Goal: Answer question/provide support

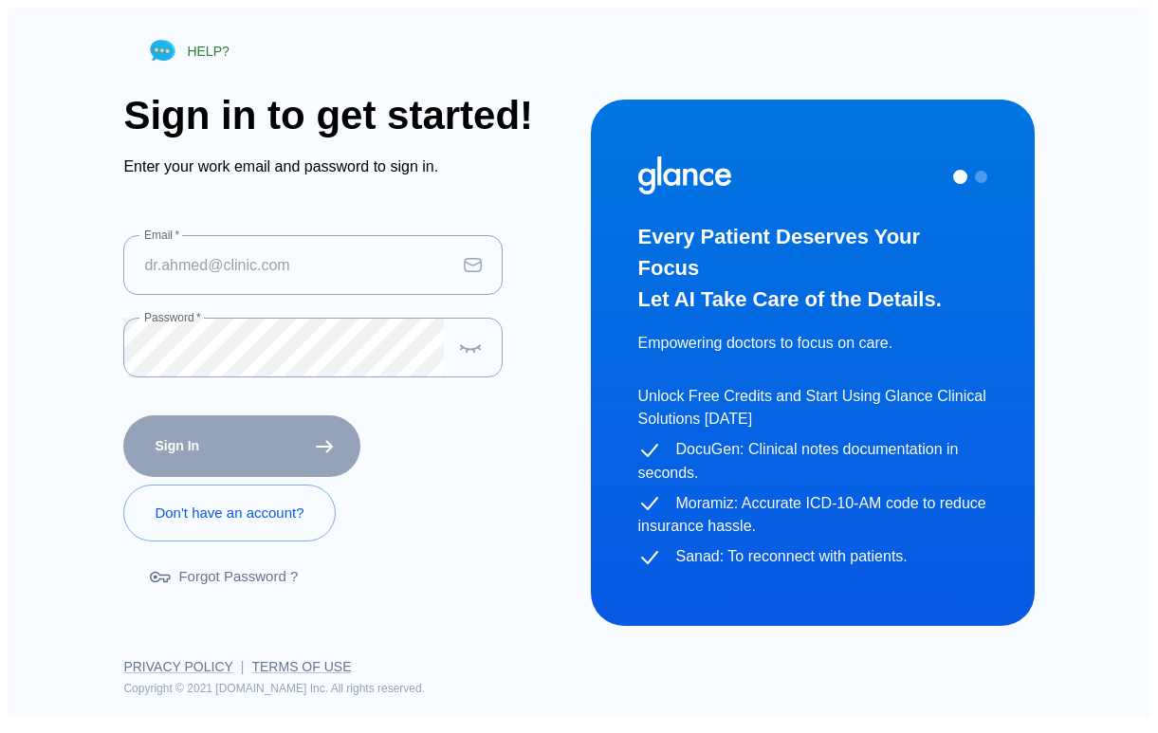
type input "[EMAIL_ADDRESS][DOMAIN_NAME]"
click at [264, 432] on div "Sign In" at bounding box center [238, 442] width 245 height 69
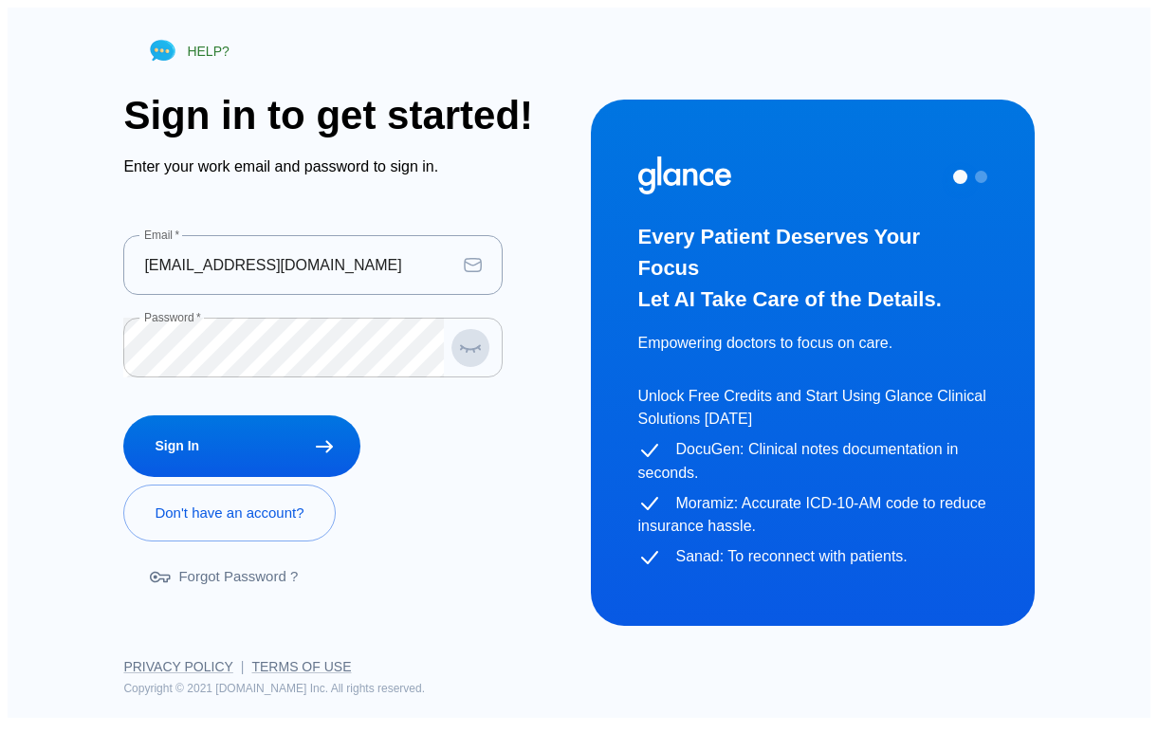
click at [456, 353] on button "button" at bounding box center [471, 347] width 38 height 39
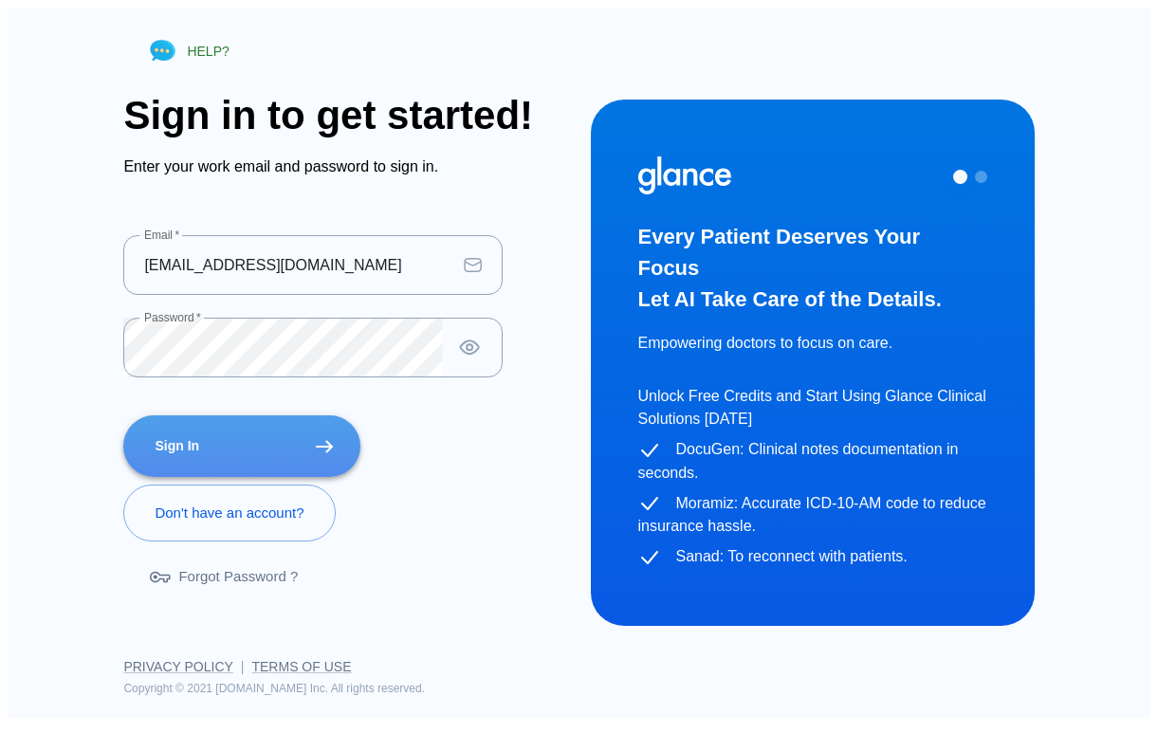
click at [283, 433] on button "Sign In" at bounding box center [241, 446] width 237 height 62
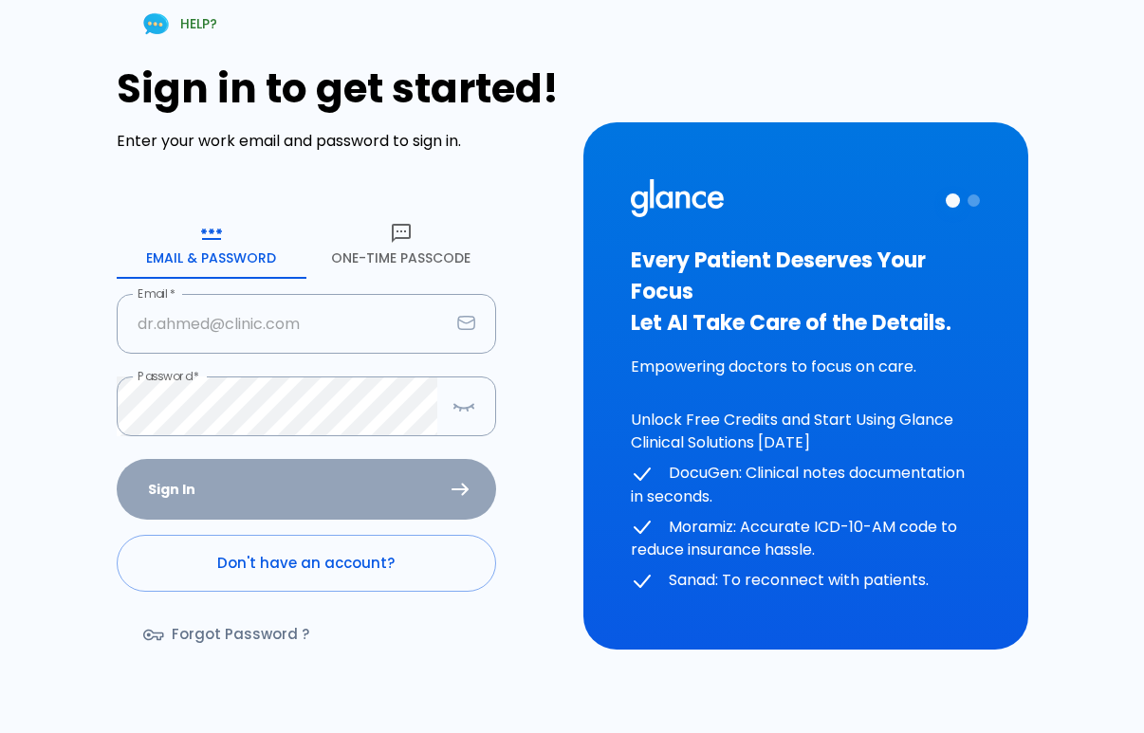
type input "[EMAIL_ADDRESS][DOMAIN_NAME]"
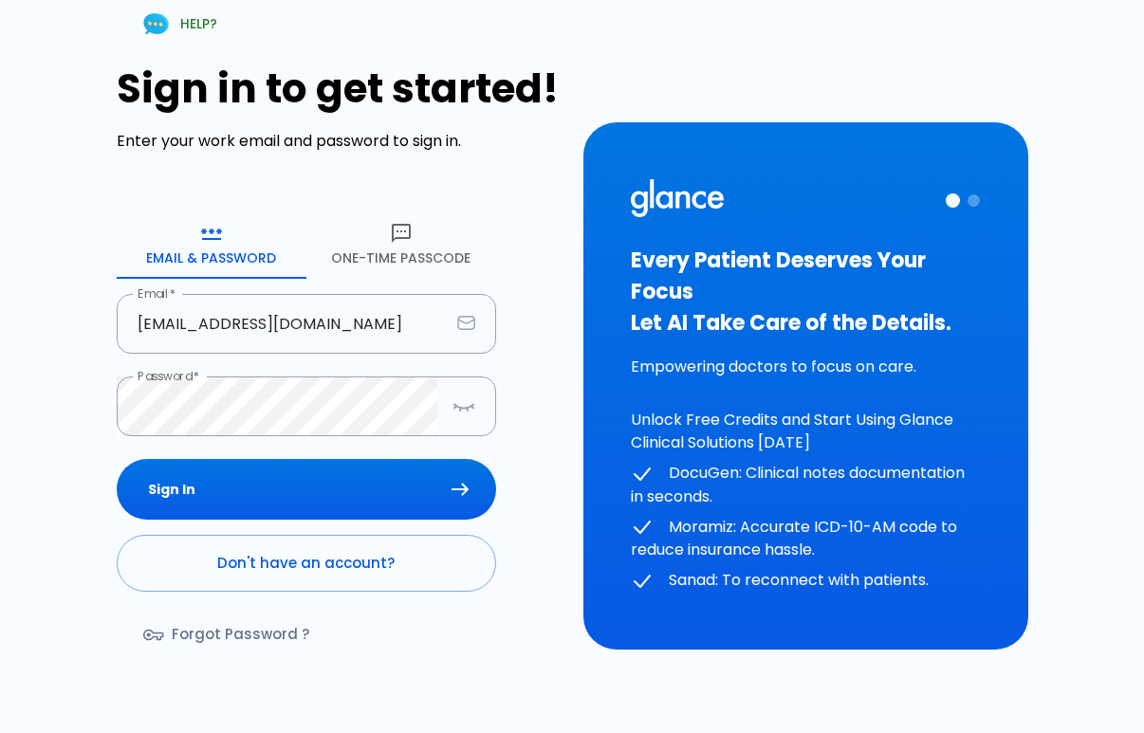
click at [360, 479] on div "Sign In Don't have an account? Forgot Password ?" at bounding box center [306, 568] width 379 height 219
click at [467, 483] on icon "submit" at bounding box center [460, 489] width 17 height 13
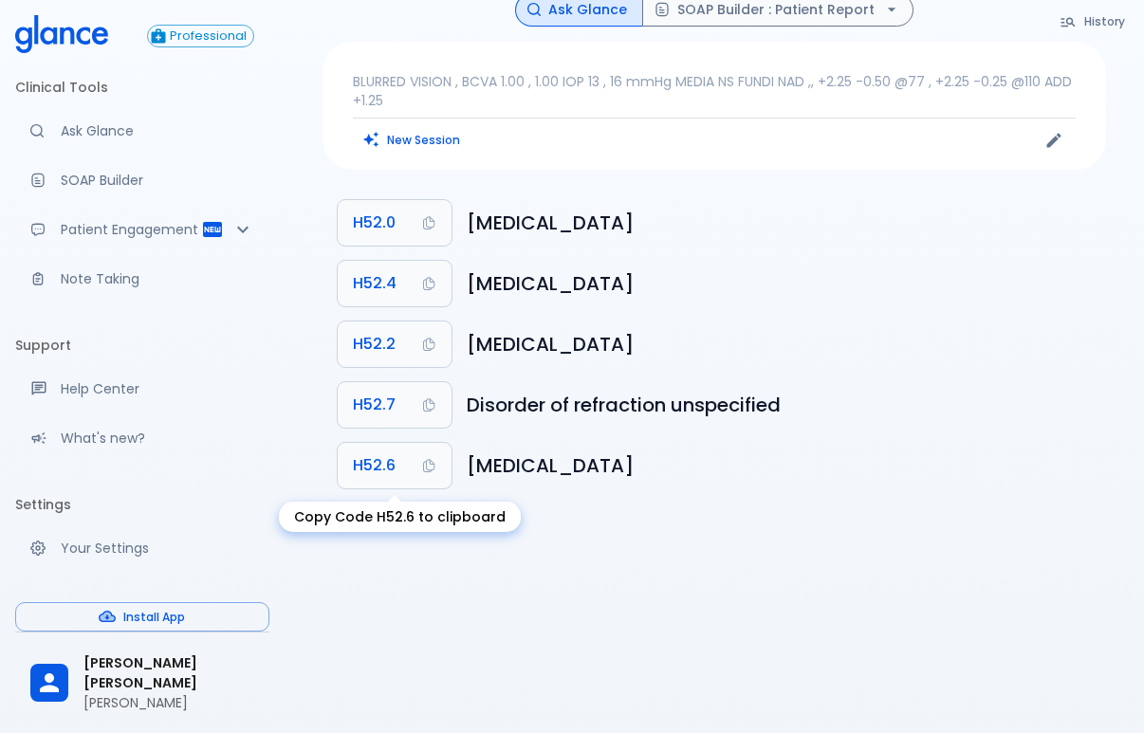
scroll to position [46, 0]
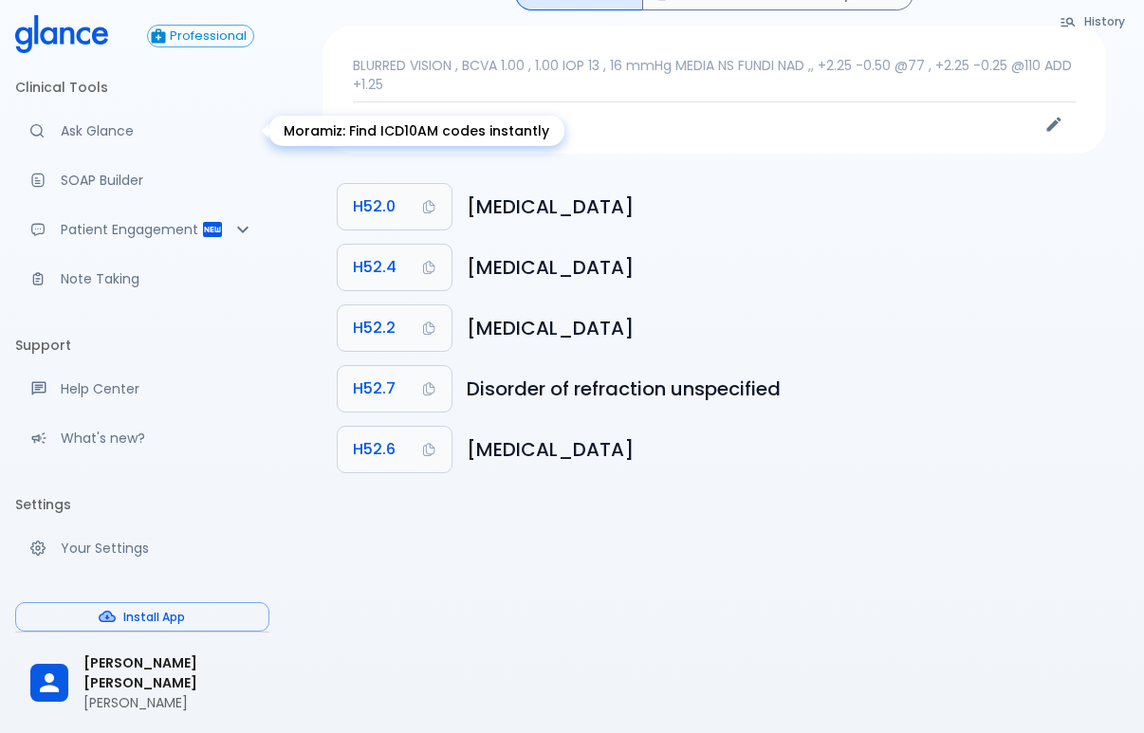
click at [74, 148] on link "Ask Glance" at bounding box center [142, 131] width 254 height 42
click at [86, 129] on p "Ask Glance" at bounding box center [158, 130] width 194 height 19
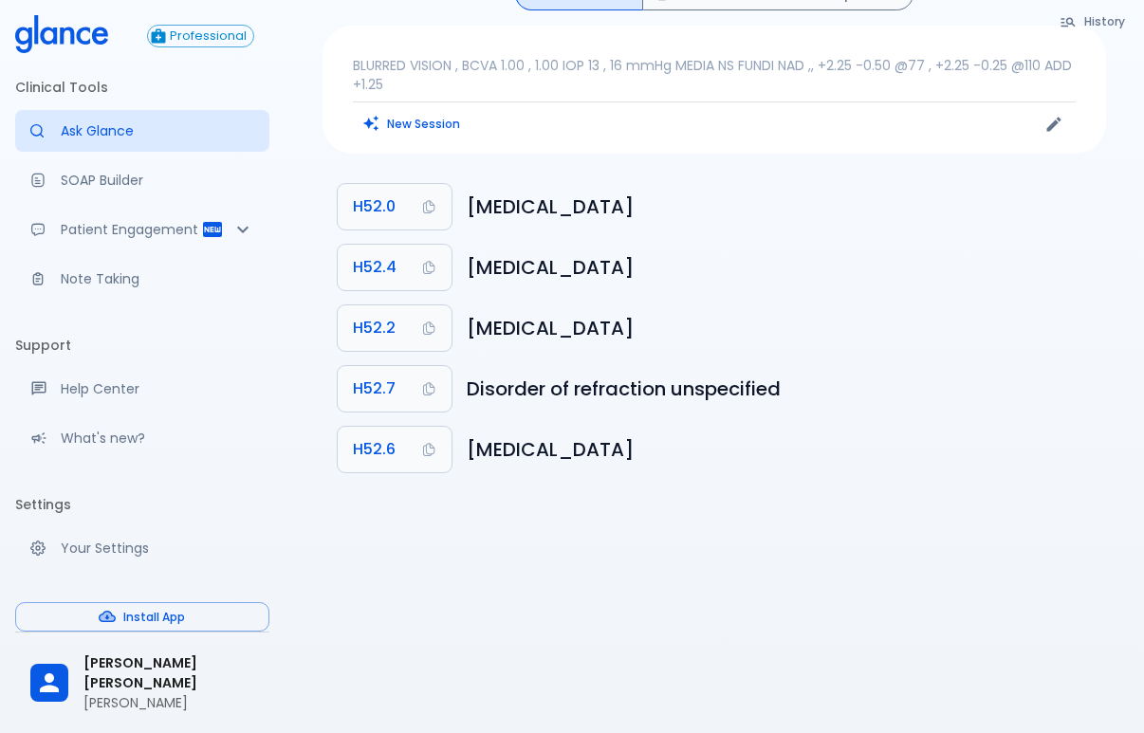
click at [434, 142] on div "BLURRED VISION , BCVA 1.00 , 1.00 IOP 13 , 16 mmHg MEDIA NS FUNDI NAD ,, +2.25 …" at bounding box center [714, 90] width 783 height 128
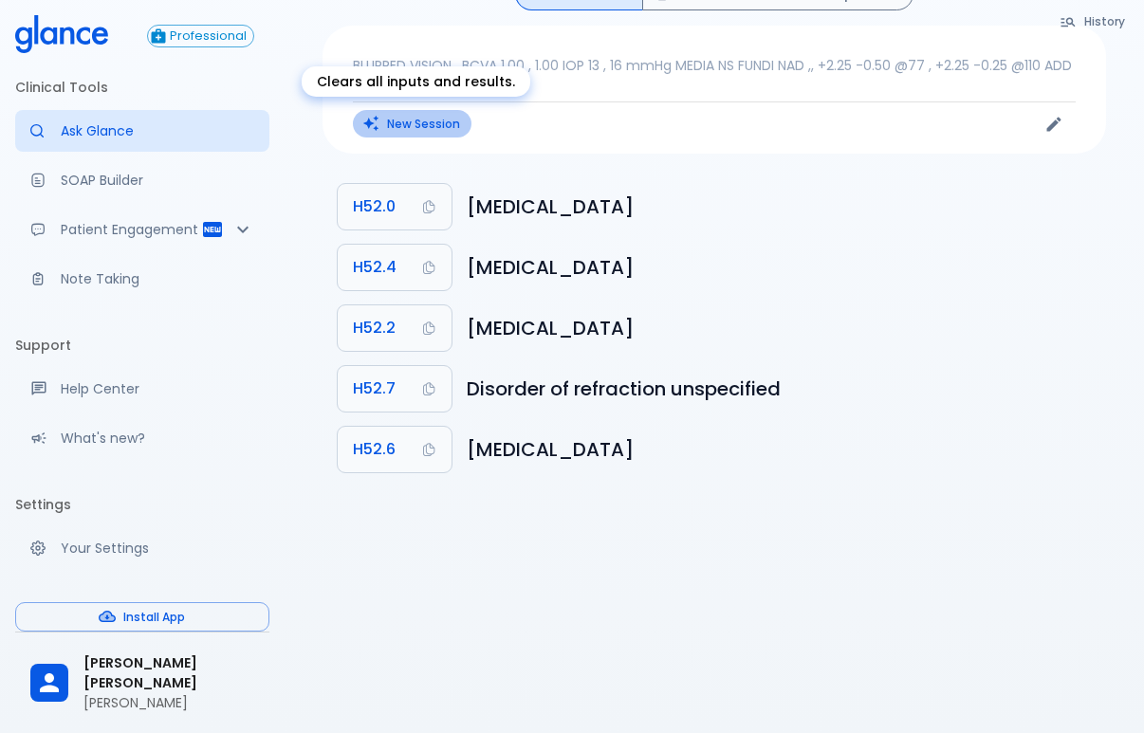
click at [426, 135] on button "New Session" at bounding box center [412, 124] width 119 height 28
